Goal: Task Accomplishment & Management: Manage account settings

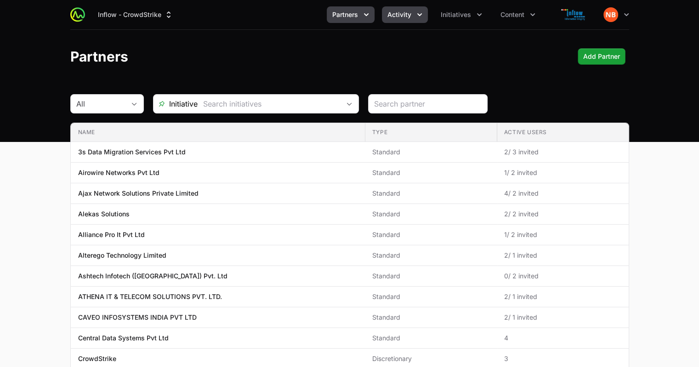
click at [417, 18] on icon "Activity menu" at bounding box center [419, 14] width 9 height 9
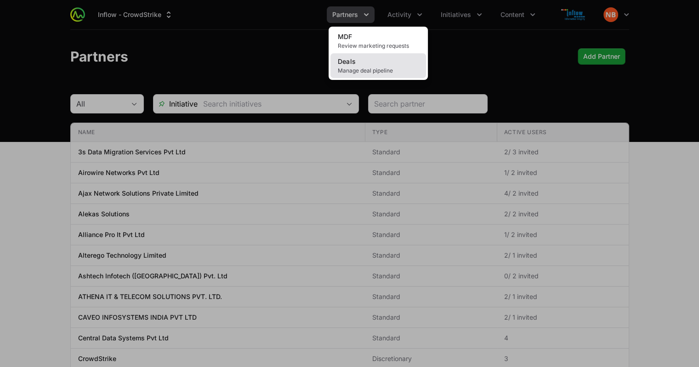
click at [384, 62] on link "Deals Manage deal pipeline" at bounding box center [378, 65] width 96 height 25
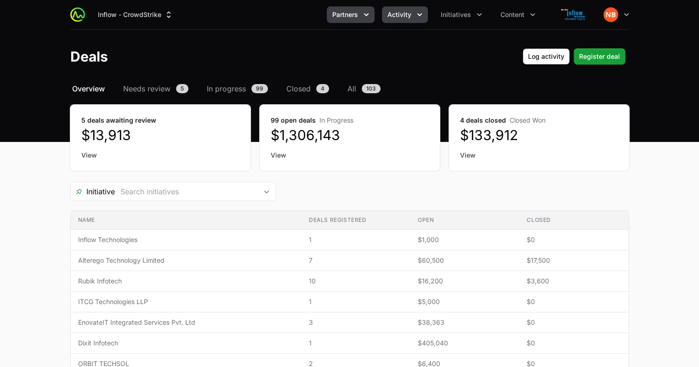
click at [368, 13] on icon "Partners menu" at bounding box center [366, 14] width 9 height 9
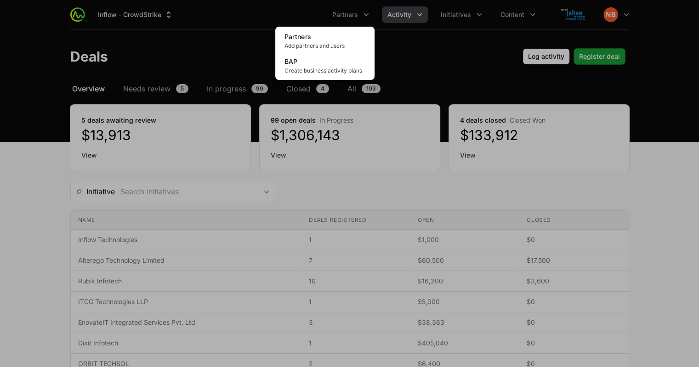
click at [397, 51] on div "Partners menu" at bounding box center [349, 183] width 699 height 367
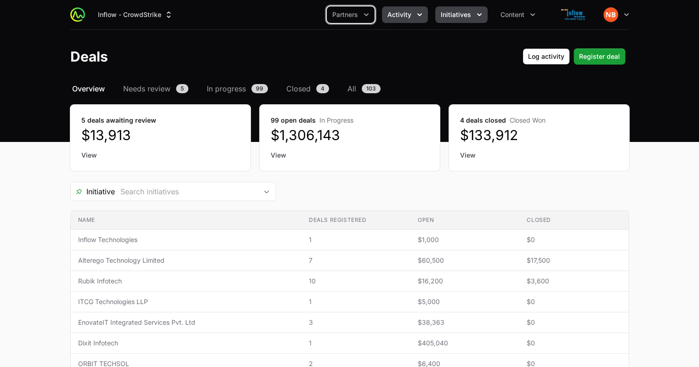
click at [473, 14] on button "Initiatives" at bounding box center [461, 14] width 52 height 17
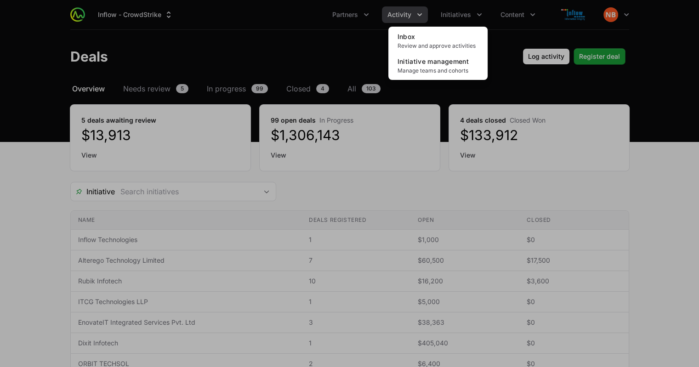
click at [503, 36] on div "Initiatives menu" at bounding box center [349, 183] width 699 height 367
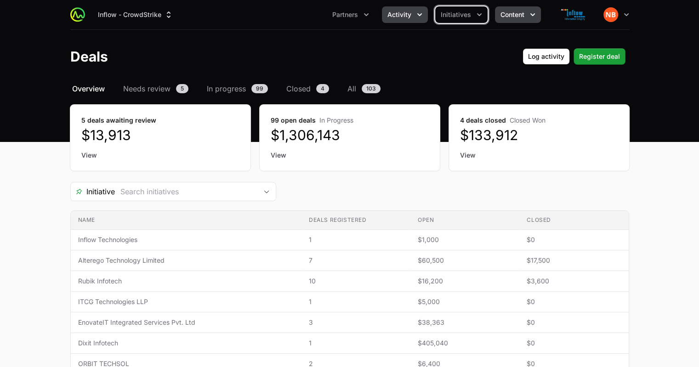
click at [527, 21] on button "Content" at bounding box center [518, 14] width 46 height 17
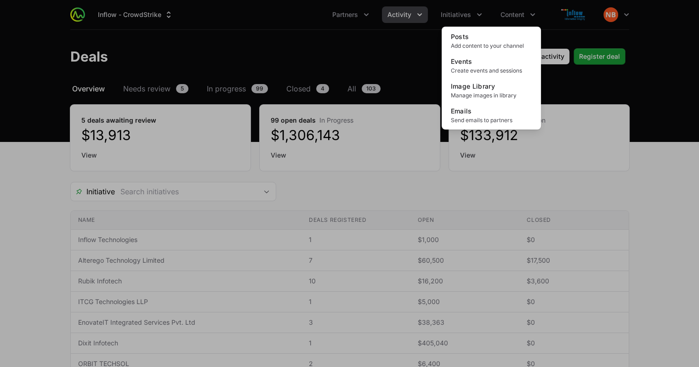
click at [404, 51] on div "Content menu" at bounding box center [349, 183] width 699 height 367
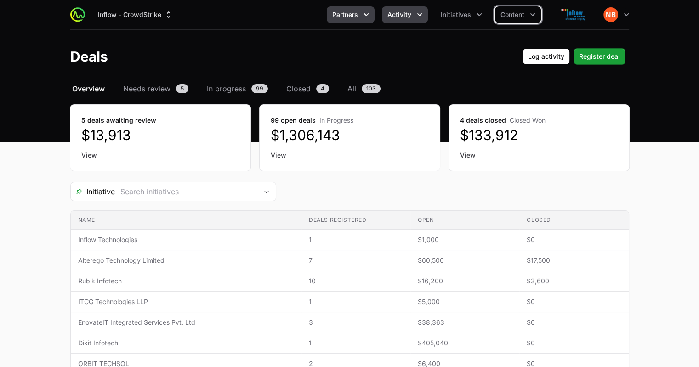
click at [369, 20] on button "Partners" at bounding box center [351, 14] width 48 height 17
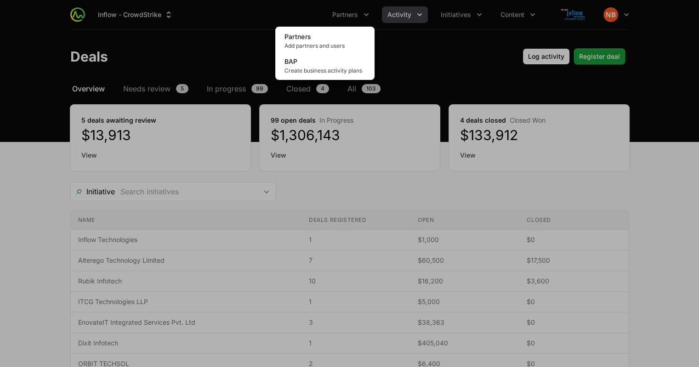
click at [248, 23] on div "Partners menu" at bounding box center [349, 183] width 699 height 367
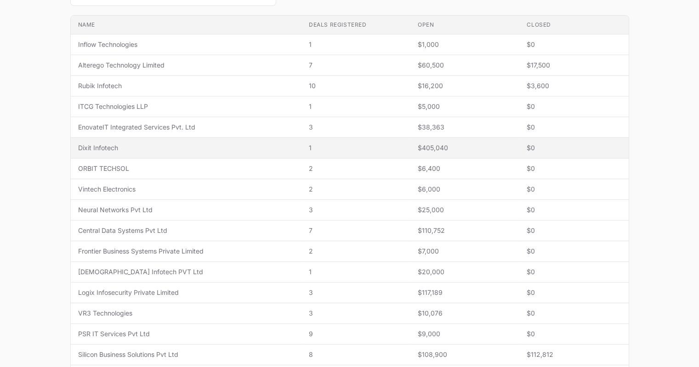
scroll to position [195, 0]
click at [105, 148] on span "Dixit Infotech" at bounding box center [186, 148] width 216 height 9
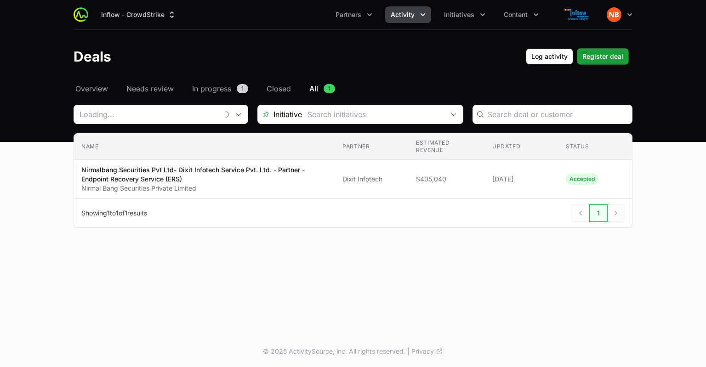
type input "Dixit Infotech"
